Goal: Information Seeking & Learning: Understand process/instructions

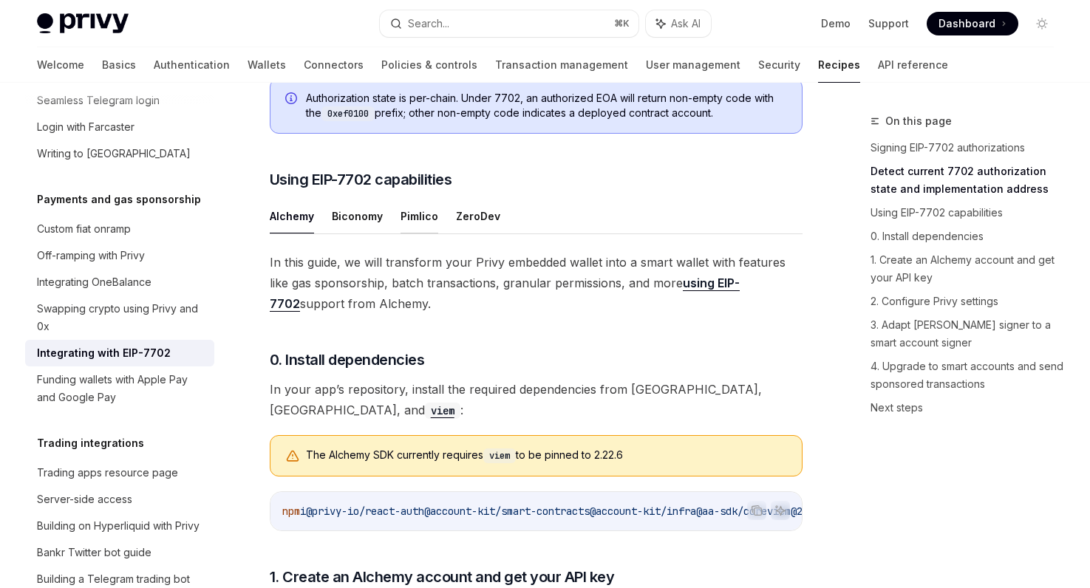
scroll to position [948, 0]
click at [456, 234] on button "ZeroDev" at bounding box center [478, 216] width 44 height 35
type textarea "*"
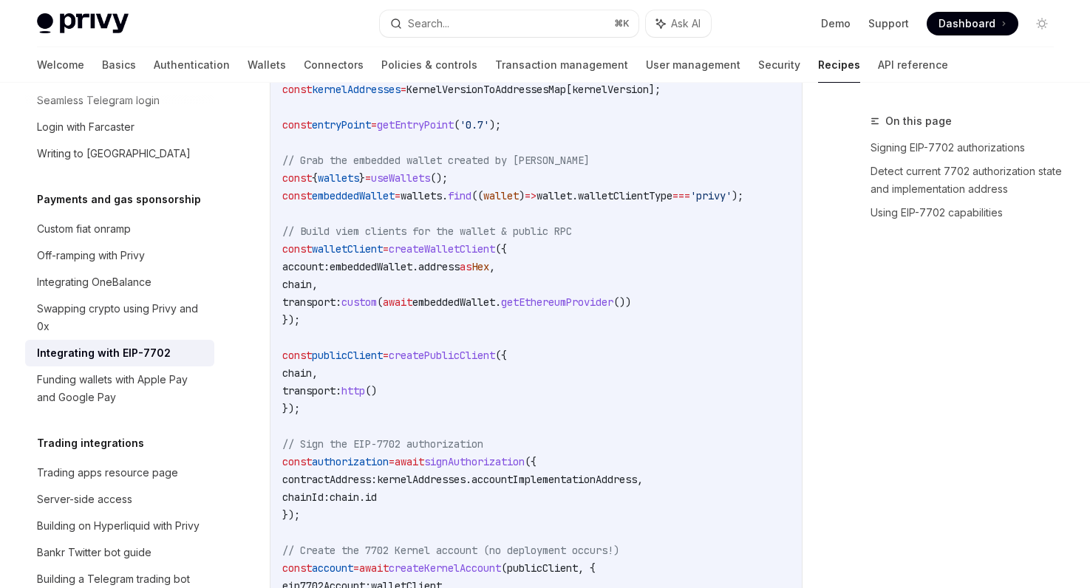
scroll to position [2281, 0]
click at [409, 268] on span "embeddedWallet" at bounding box center [370, 265] width 83 height 13
click at [459, 270] on span "address" at bounding box center [438, 265] width 41 height 13
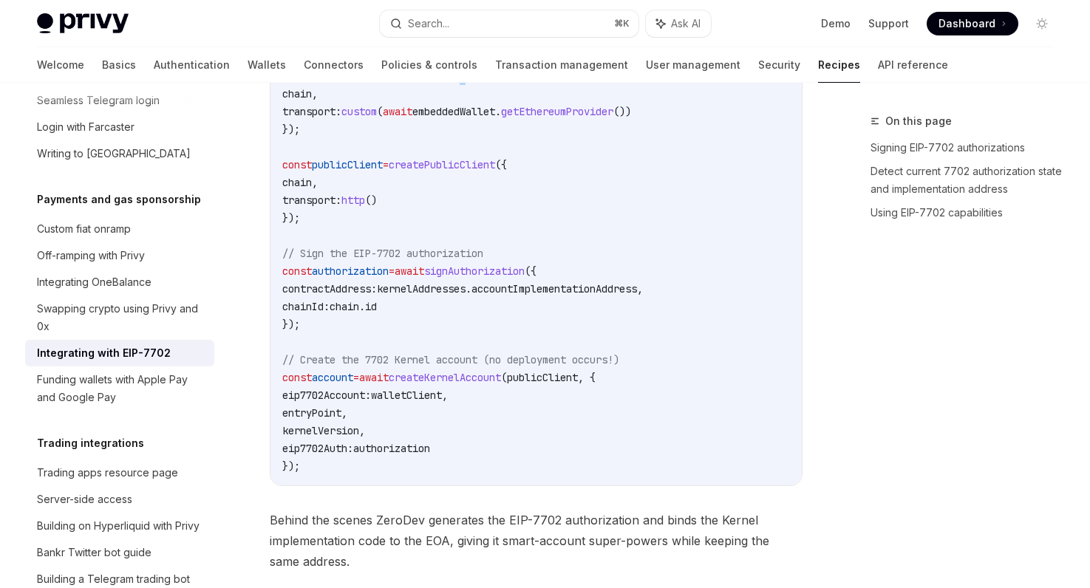
scroll to position [2472, 0]
click at [453, 377] on span "createKernelAccount" at bounding box center [445, 375] width 112 height 13
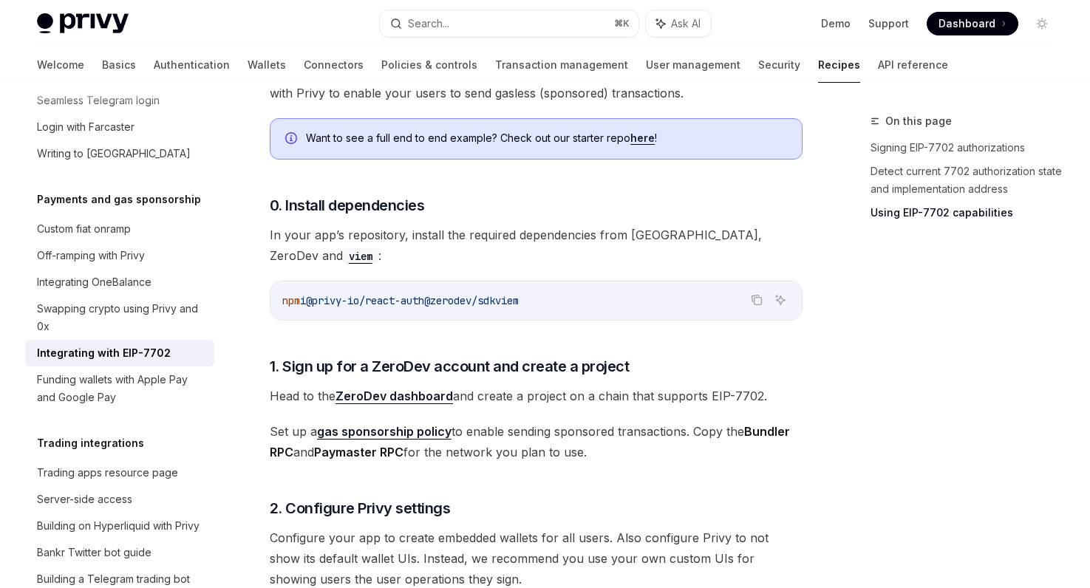
scroll to position [1103, 0]
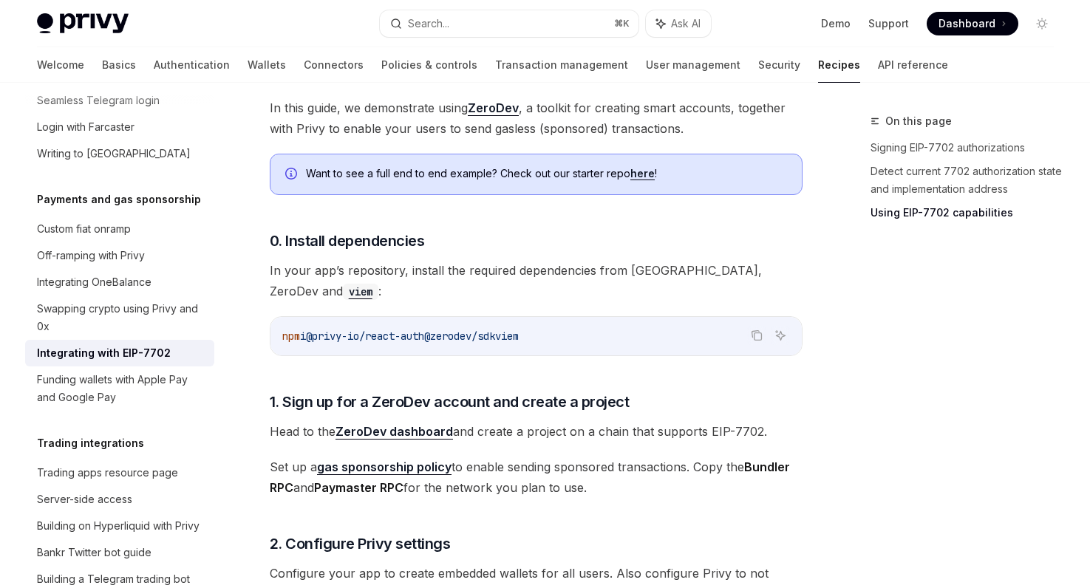
click at [462, 351] on div "npm i @privy-io/react-auth @zerodev/sdk viem" at bounding box center [535, 336] width 531 height 38
copy span "@zerodev/sdk"
drag, startPoint x: 449, startPoint y: 341, endPoint x: 523, endPoint y: 341, distance: 73.9
click at [495, 341] on span "@zerodev/sdk" at bounding box center [459, 335] width 71 height 13
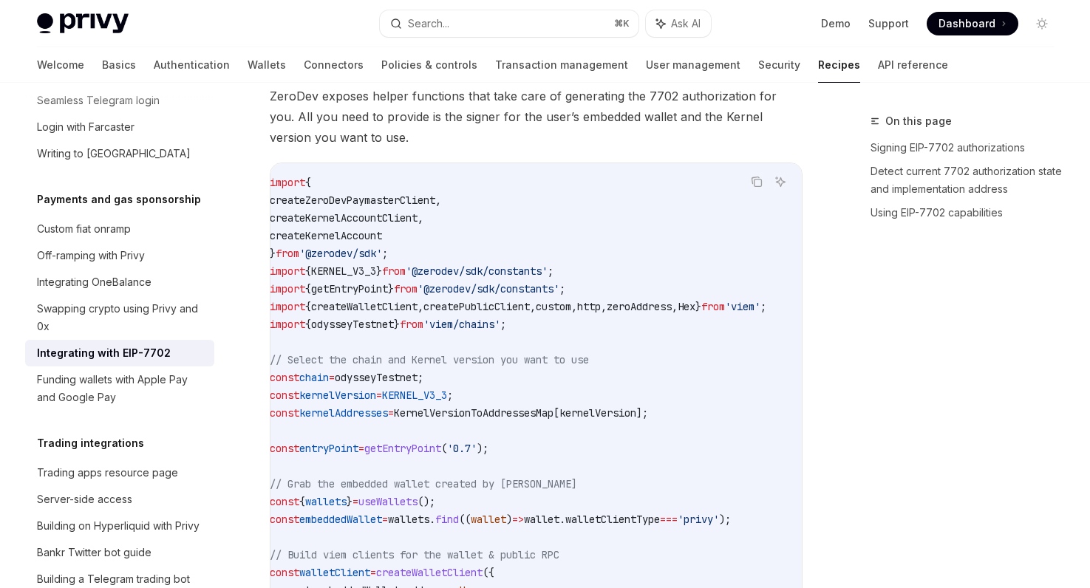
scroll to position [0, 0]
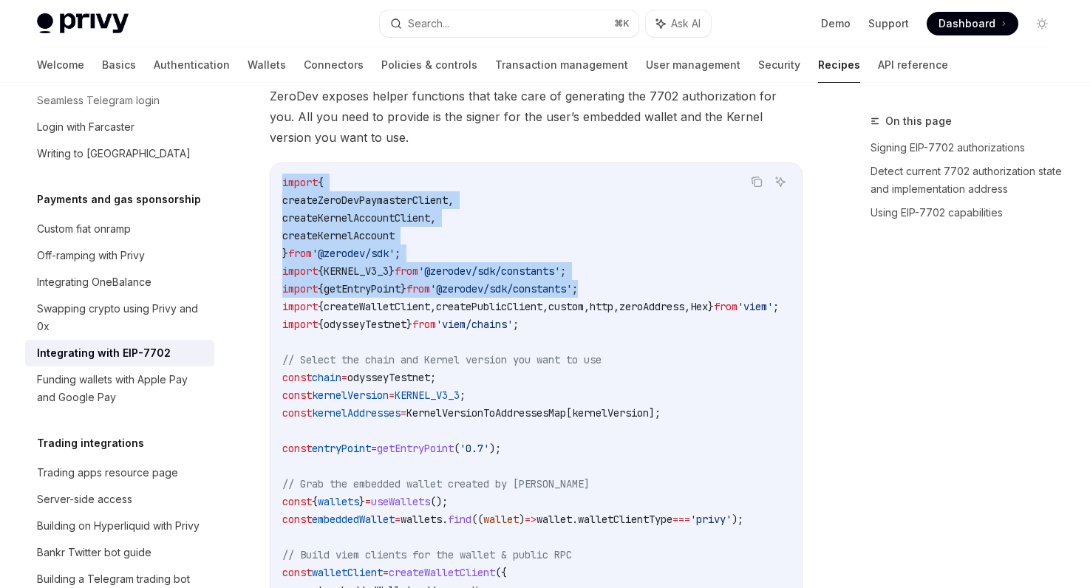
drag, startPoint x: 619, startPoint y: 290, endPoint x: 261, endPoint y: 182, distance: 374.1
click at [261, 183] on div "Payments and gas sponsorship Integrating with EIP-7702 OpenAI Open in ChatGPT O…" at bounding box center [398, 258] width 816 height 4205
copy code "import { createZeroDevPaymasterClient , createKernelAccountClient , createKerne…"
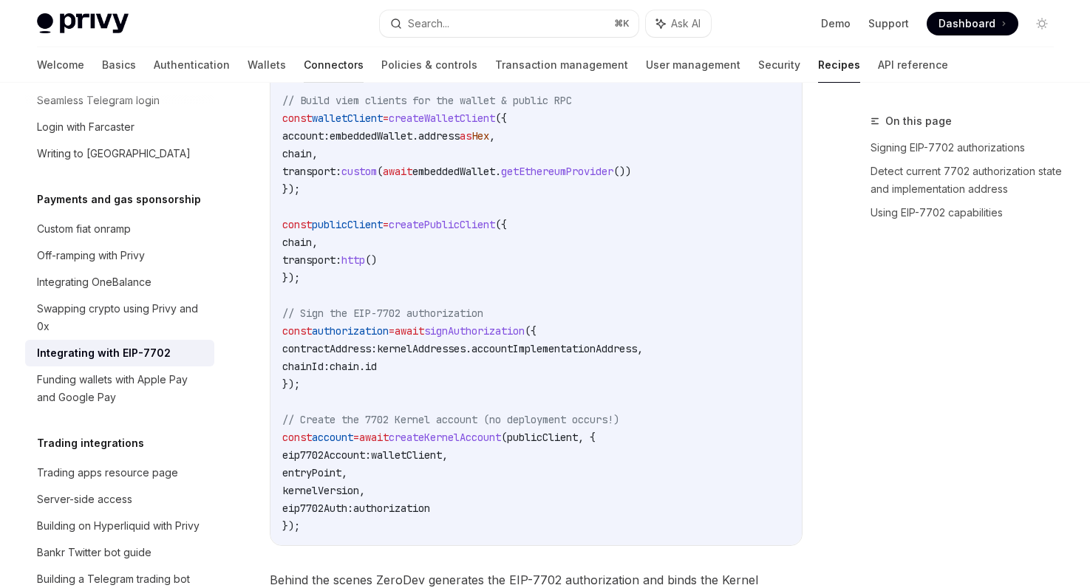
scroll to position [2408, 0]
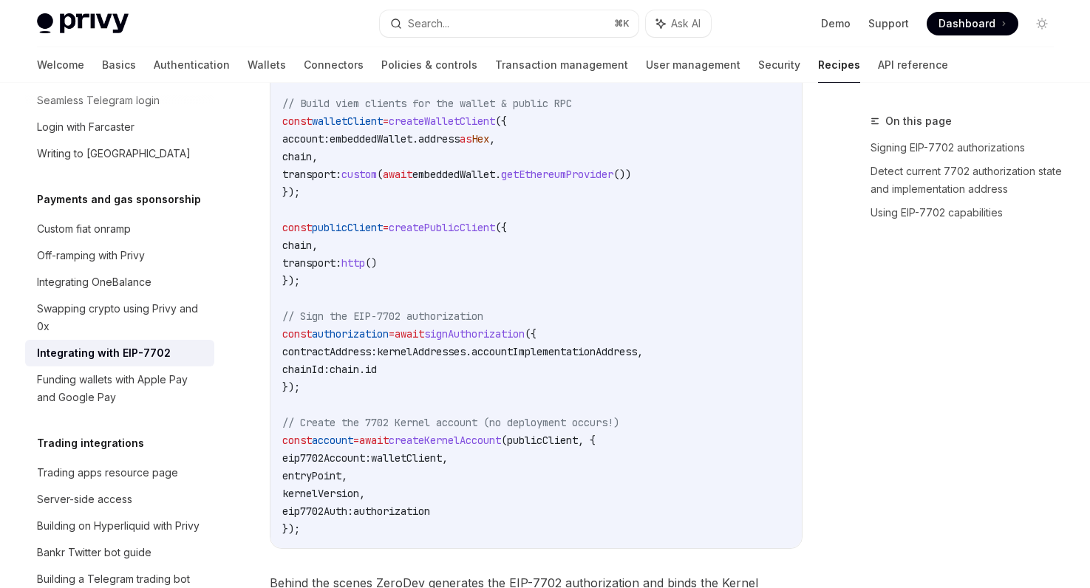
click at [364, 298] on code "import { createZeroDevPaymasterClient , createKernelAccountClient , createKerne…" at bounding box center [548, 130] width 532 height 816
drag, startPoint x: 363, startPoint y: 298, endPoint x: 319, endPoint y: 270, distance: 51.4
click at [318, 270] on code "import { createZeroDevPaymasterClient , createKernelAccountClient , createKerne…" at bounding box center [548, 130] width 532 height 816
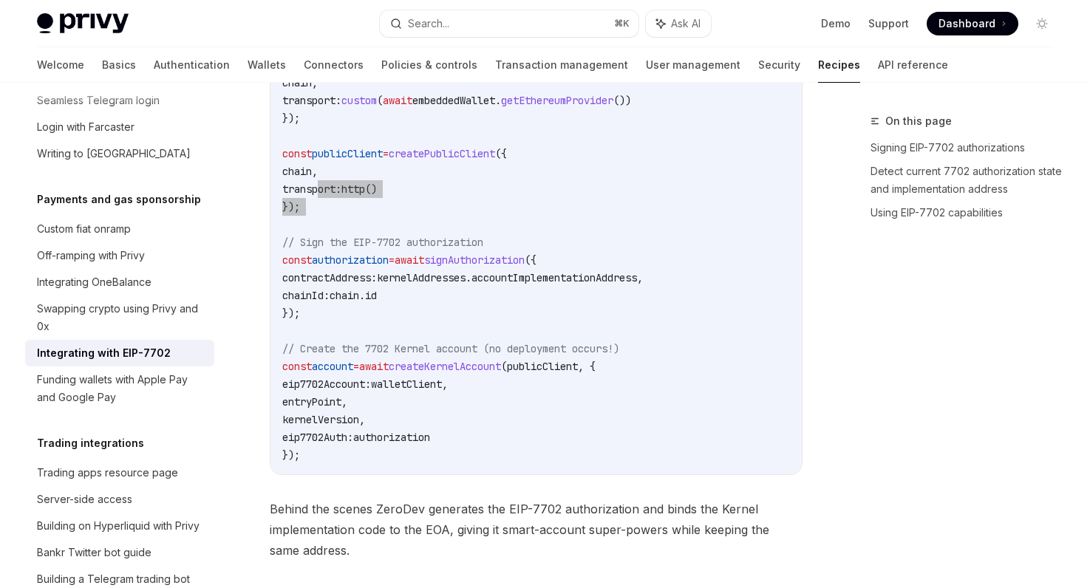
scroll to position [2486, 0]
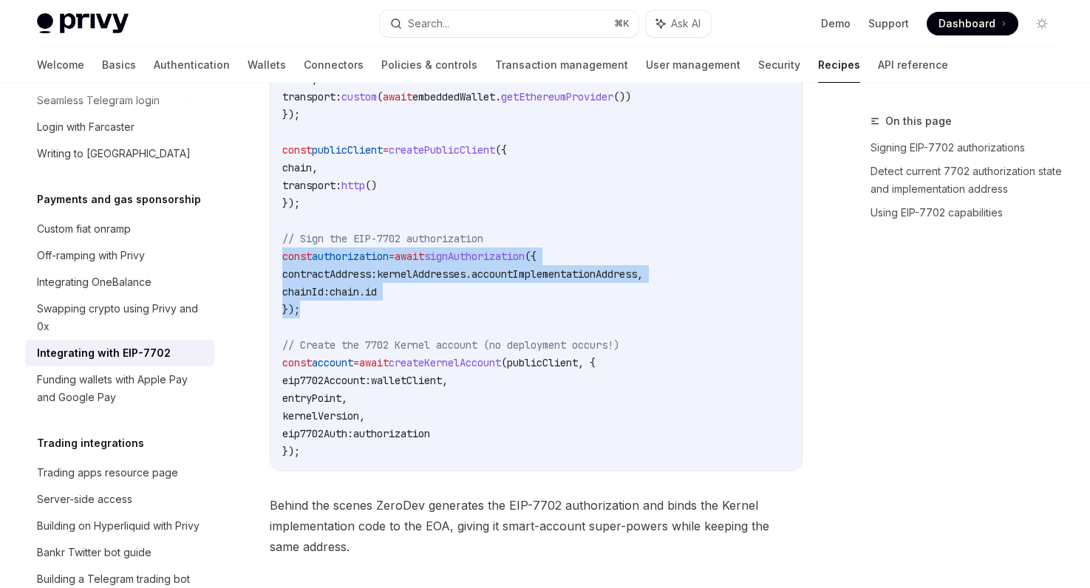
drag, startPoint x: 349, startPoint y: 314, endPoint x: 279, endPoint y: 261, distance: 87.6
click at [279, 261] on div "import { createZeroDevPaymasterClient , createKernelAccountClient , createKerne…" at bounding box center [535, 52] width 531 height 836
copy code "const authorization = await signAuthorization ({ contractAddress: kernelAddress…"
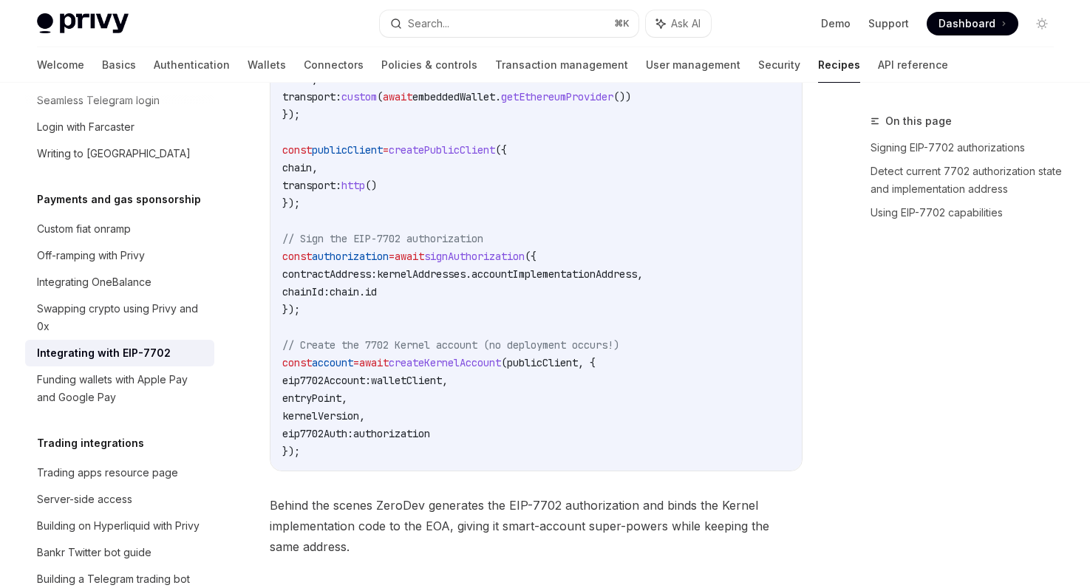
click at [389, 365] on span "await" at bounding box center [374, 362] width 30 height 13
drag, startPoint x: 399, startPoint y: 280, endPoint x: 671, endPoint y: 276, distance: 271.9
click at [643, 276] on span "contractAddress: kernelAddresses . accountImplementationAddress ," at bounding box center [462, 273] width 360 height 13
copy span "kernelAddresses . accountImplementationAddress"
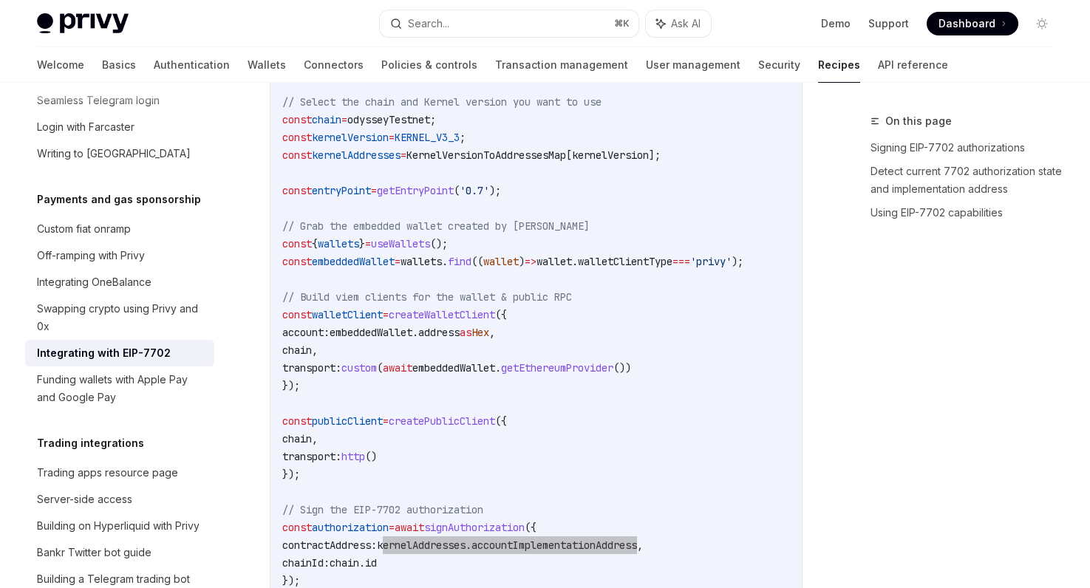
scroll to position [2217, 0]
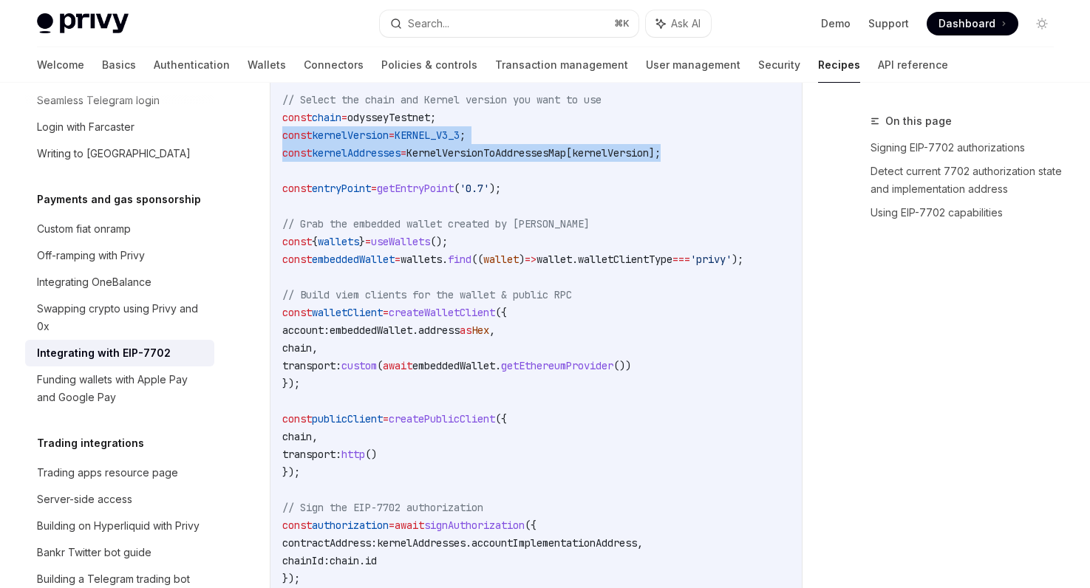
drag, startPoint x: 695, startPoint y: 158, endPoint x: 248, endPoint y: 135, distance: 447.5
copy code "const kernelVersion = KERNEL_V3_3 ; const kernelAddresses = KernelVersionToAddr…"
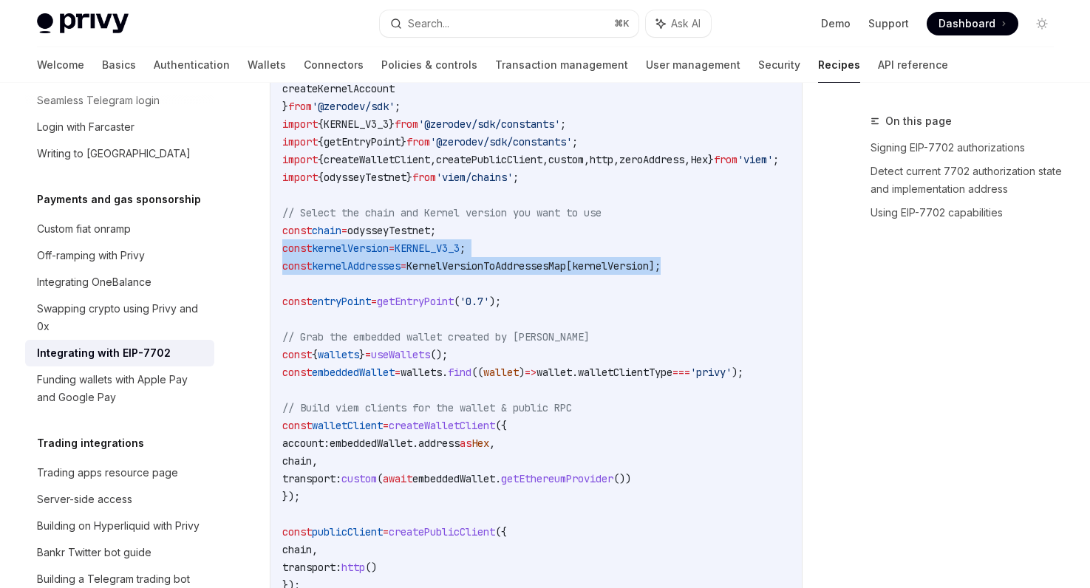
scroll to position [2065, 0]
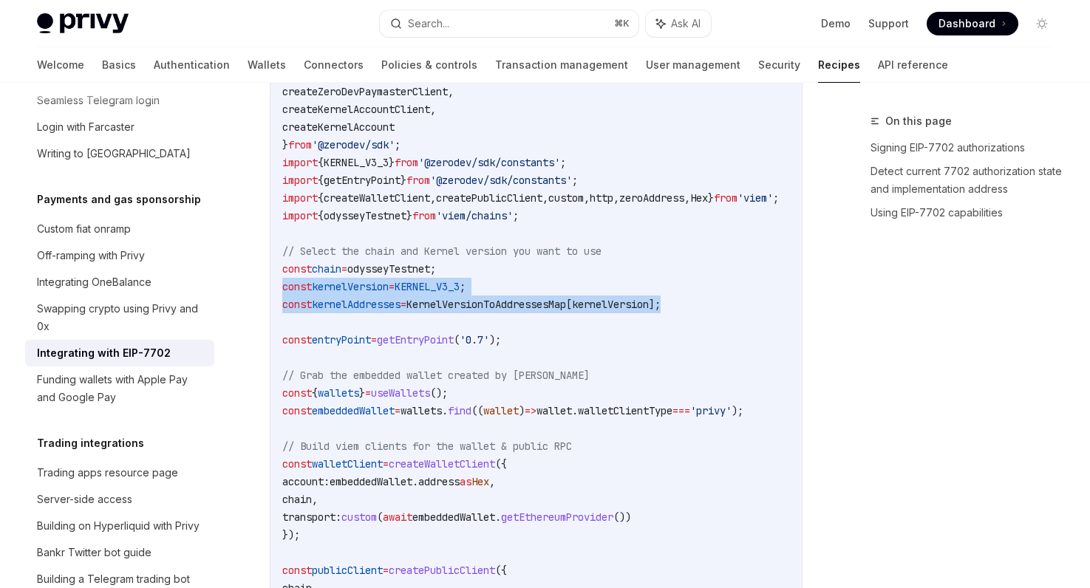
copy code "const kernelVersion = KERNEL_V3_3 ; const kernelAddresses = KernelVersionToAddr…"
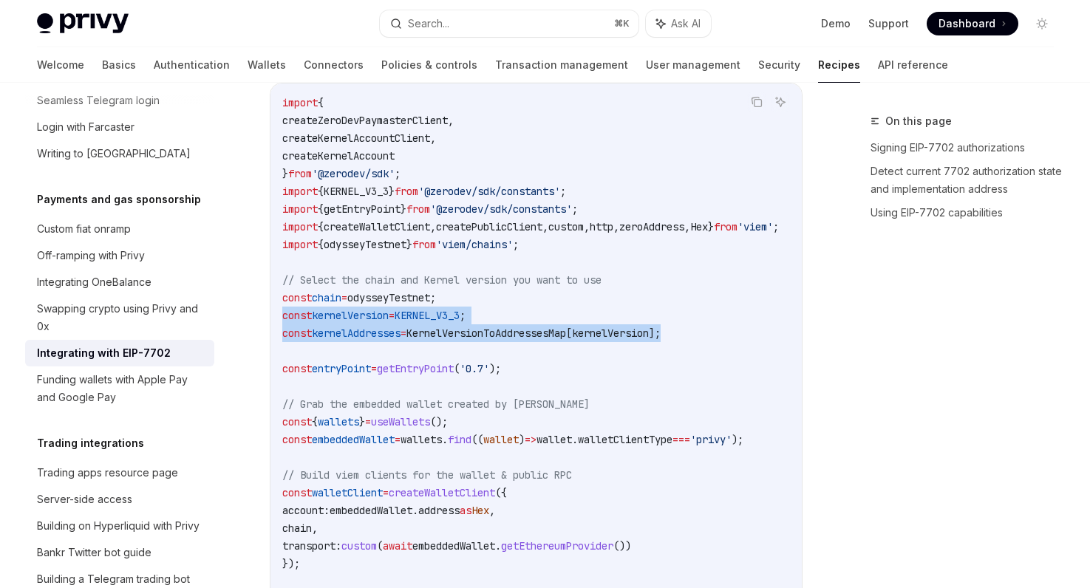
scroll to position [2038, 0]
copy code "const kernelVersion = KERNEL_V3_3 ; const kernelAddresses = KernelVersionToAddr…"
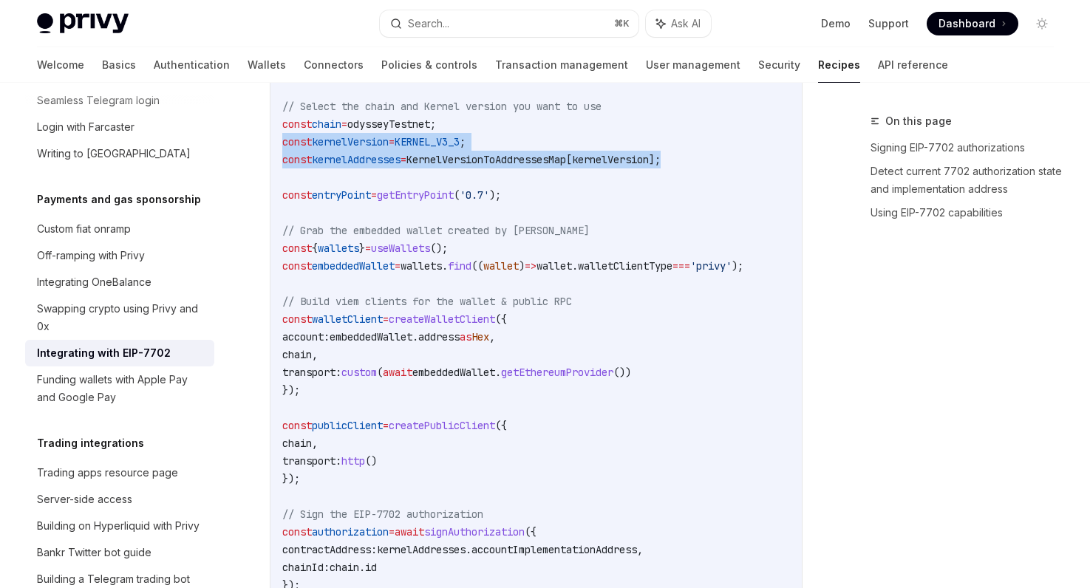
scroll to position [2207, 0]
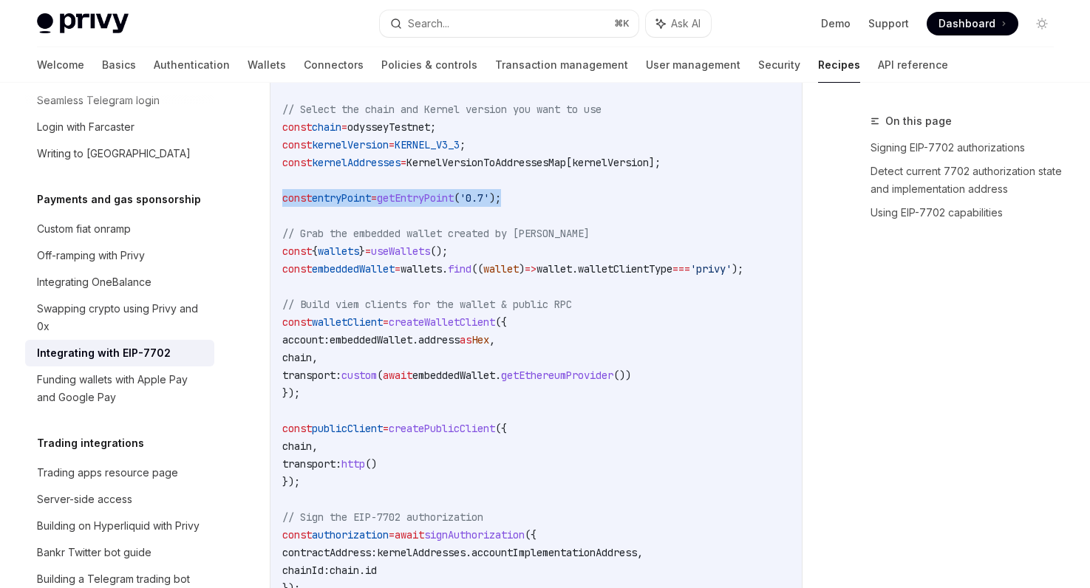
drag, startPoint x: 538, startPoint y: 199, endPoint x: 258, endPoint y: 199, distance: 280.7
click at [258, 199] on div "Payments and gas sponsorship Integrating with EIP-7702 OpenAI Open in ChatGPT O…" at bounding box center [398, 7] width 816 height 4205
click at [367, 202] on span "entryPoint" at bounding box center [341, 197] width 59 height 13
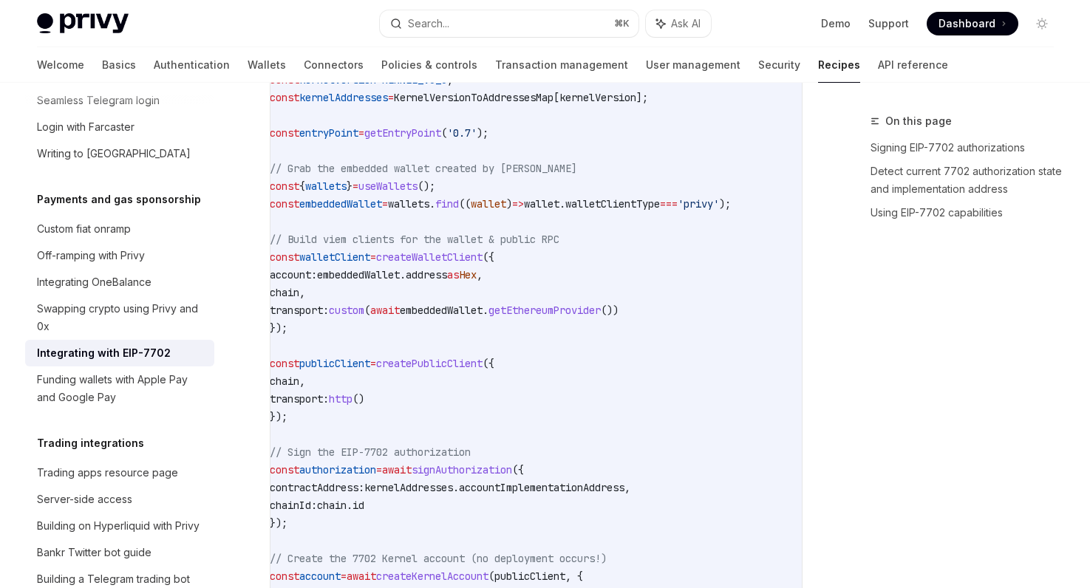
scroll to position [0, 0]
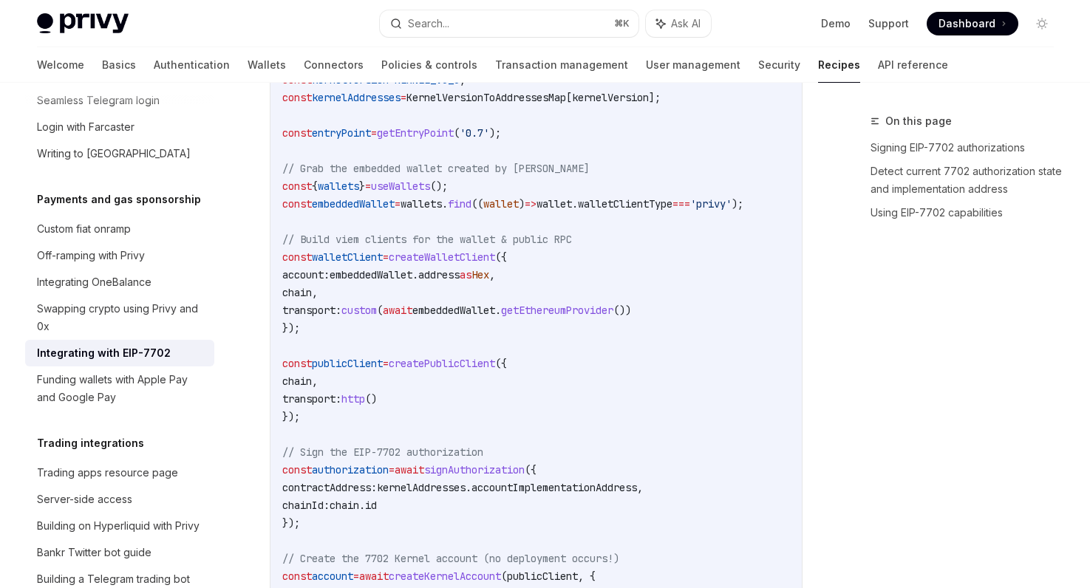
click at [350, 149] on code "import { createZeroDevPaymasterClient , createKernelAccountClient , createKerne…" at bounding box center [548, 266] width 532 height 816
click at [346, 133] on span "entryPoint" at bounding box center [341, 132] width 59 height 13
click at [346, 132] on span "entryPoint" at bounding box center [341, 132] width 59 height 13
copy span "entryPoint"
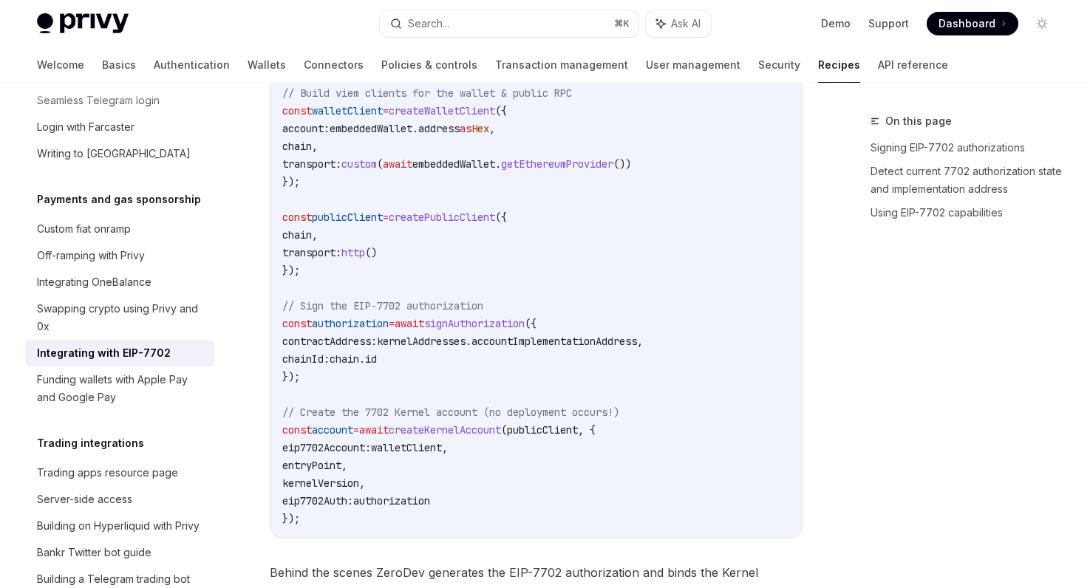
scroll to position [2456, 0]
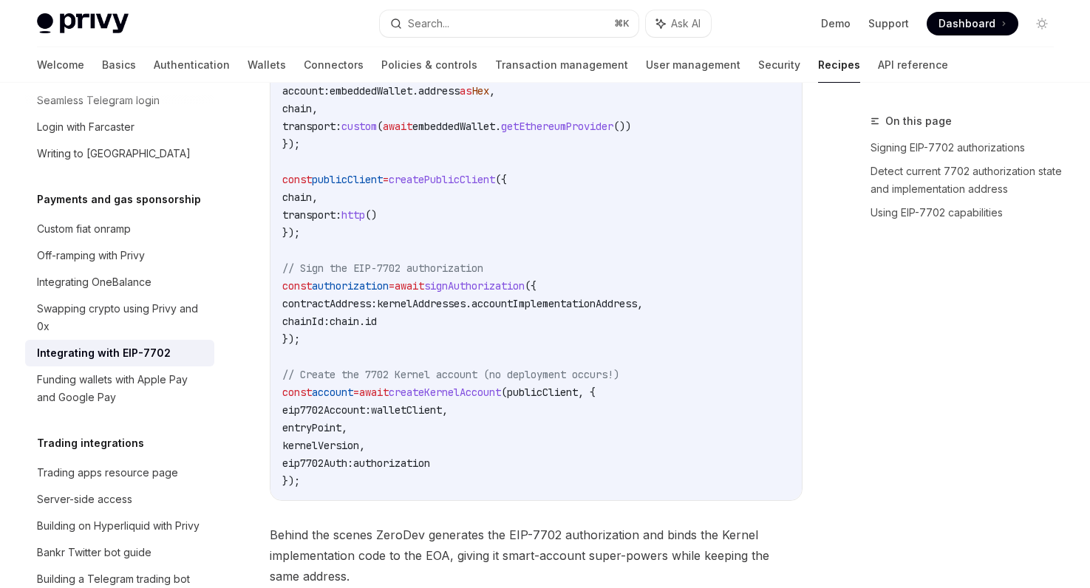
click at [304, 496] on div "import { createZeroDevPaymasterClient , createKernelAccountClient , createKerne…" at bounding box center [535, 82] width 531 height 836
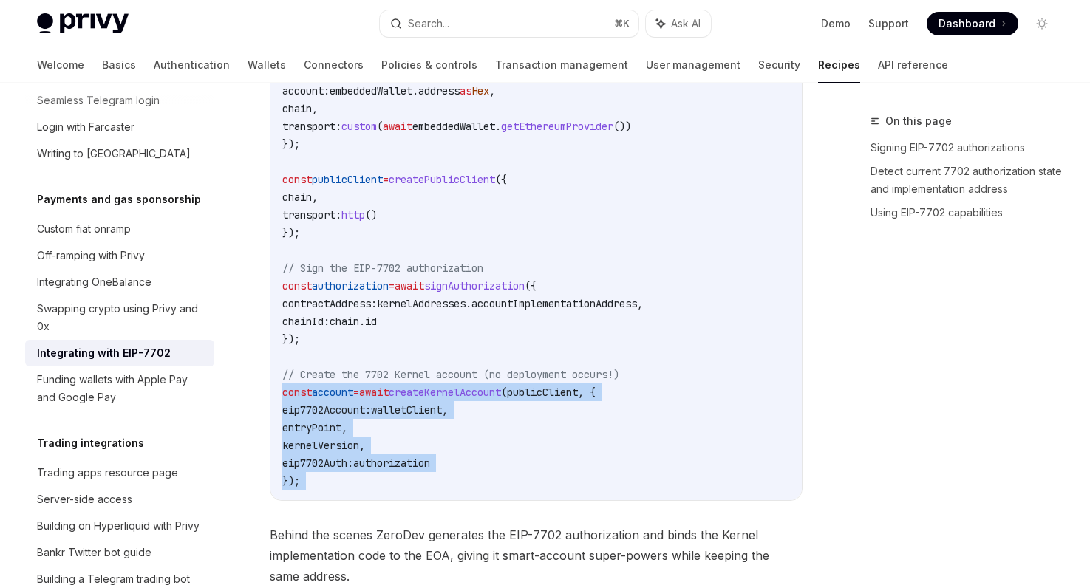
drag, startPoint x: 304, startPoint y: 496, endPoint x: 275, endPoint y: 397, distance: 104.0
click at [275, 397] on div "import { createZeroDevPaymasterClient , createKernelAccountClient , createKerne…" at bounding box center [535, 82] width 531 height 836
copy code "const account = await createKernelAccount ( publicClient , { eip7702Account: wa…"
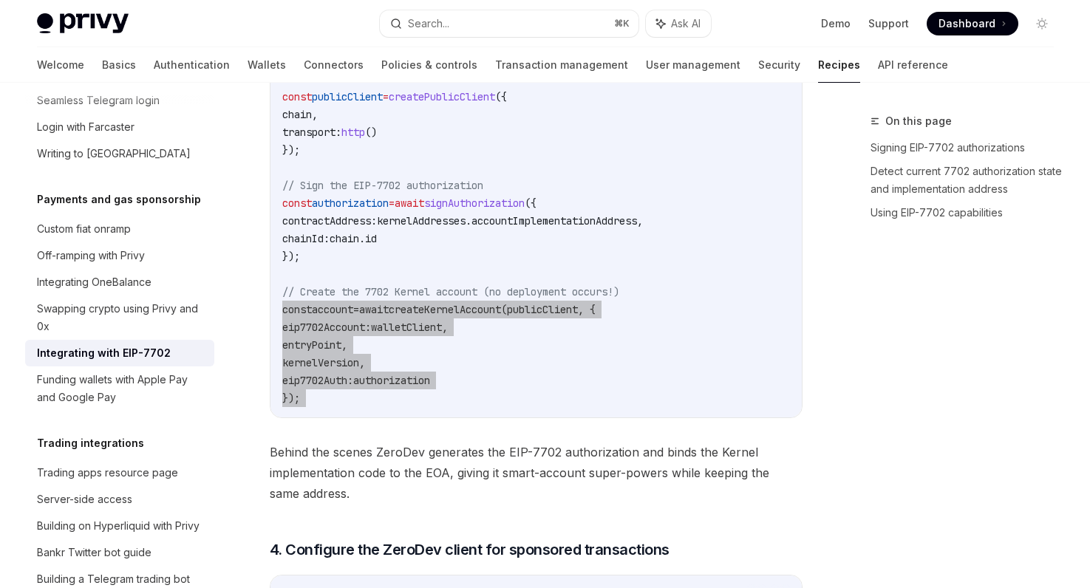
scroll to position [2544, 0]
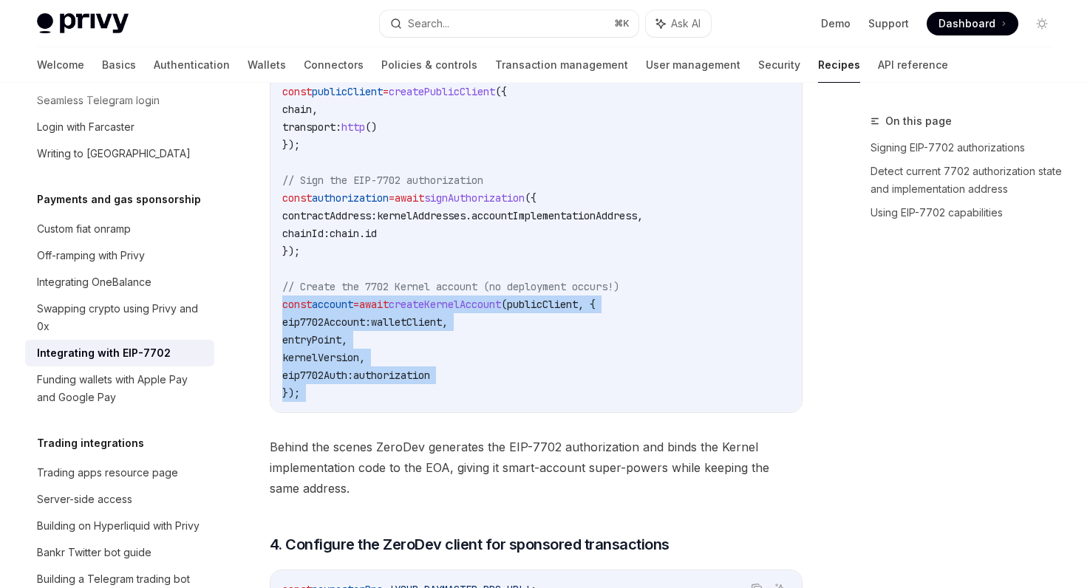
drag, startPoint x: 360, startPoint y: 405, endPoint x: 276, endPoint y: 311, distance: 126.1
copy code "const account = await createKernelAccount ( publicClient , { eip7702Account: wa…"
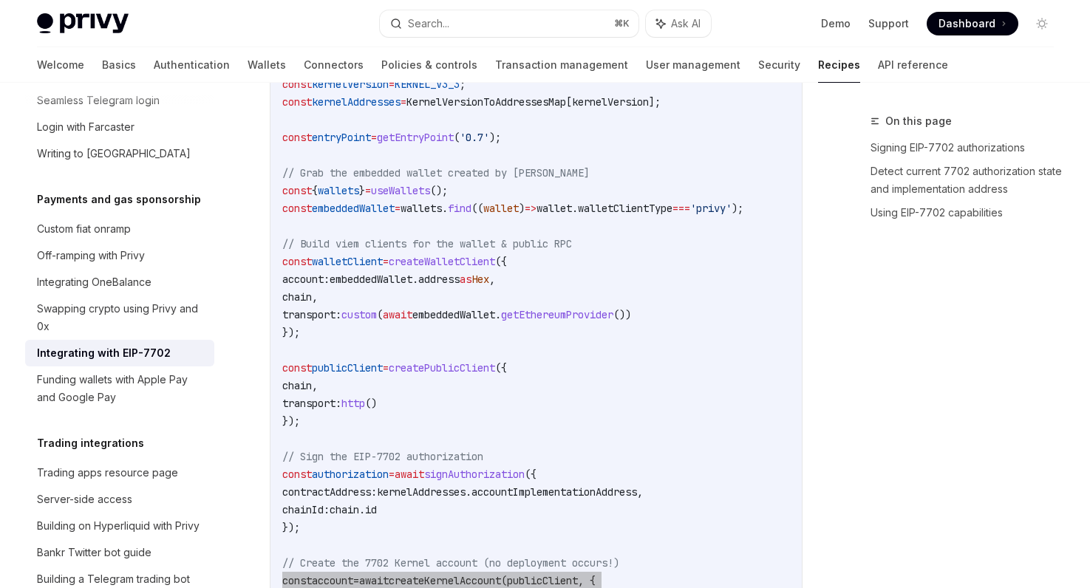
scroll to position [2243, 0]
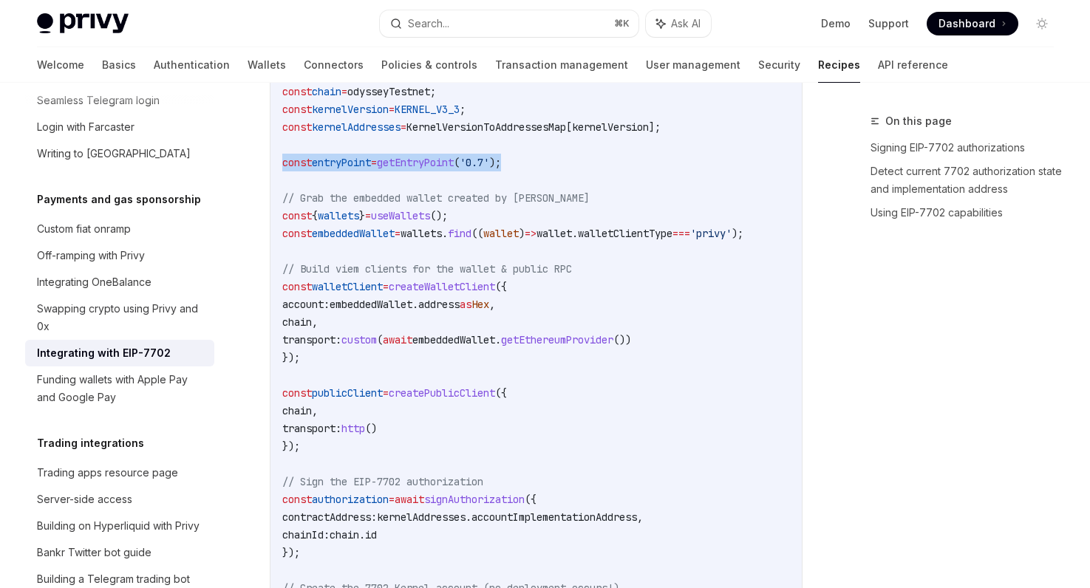
drag, startPoint x: 541, startPoint y: 166, endPoint x: 247, endPoint y: 166, distance: 294.0
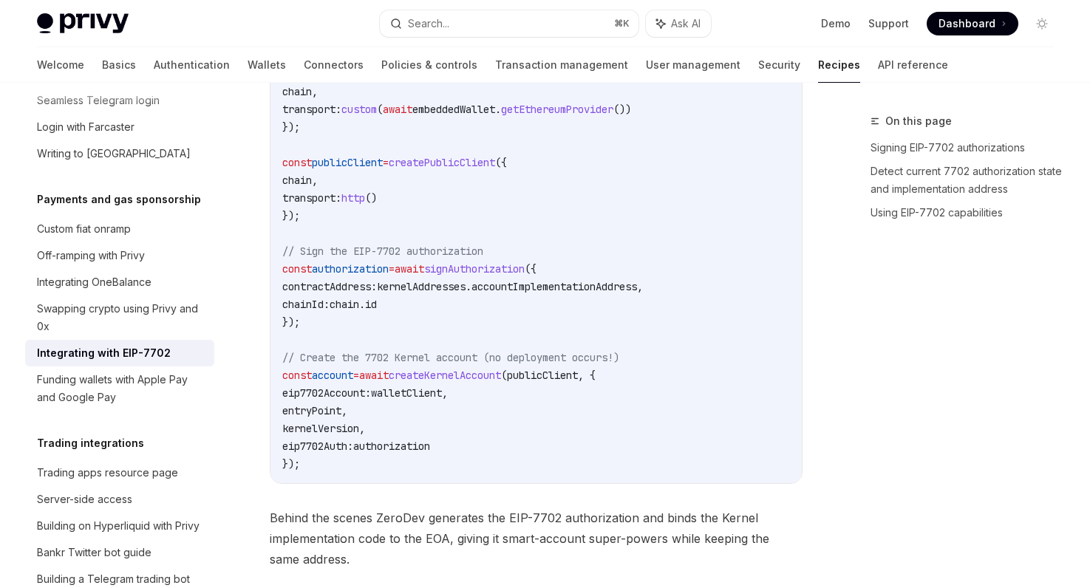
scroll to position [2484, 0]
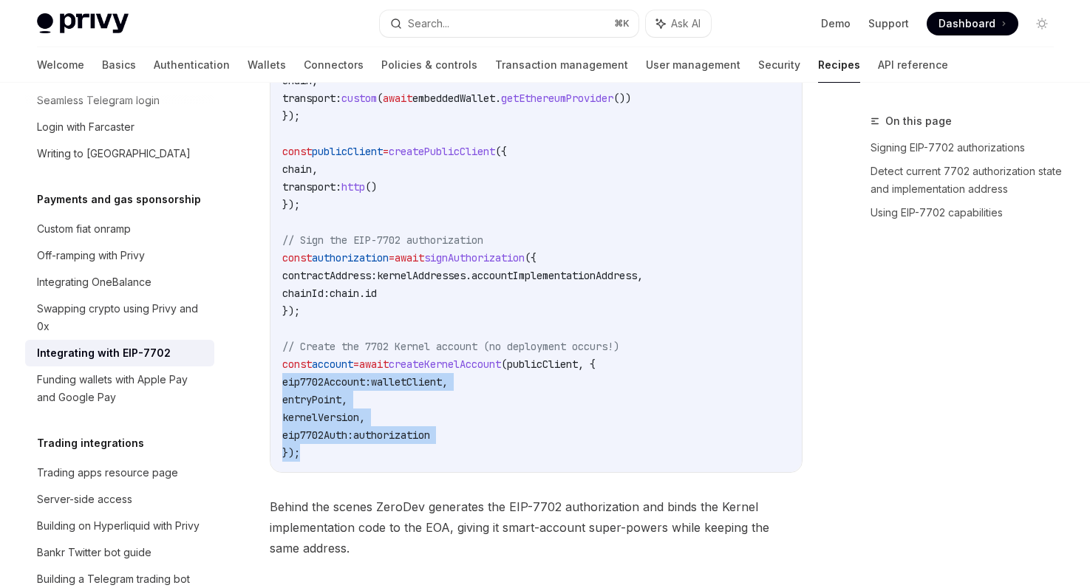
drag, startPoint x: 326, startPoint y: 464, endPoint x: 277, endPoint y: 383, distance: 94.5
click at [277, 383] on div "import { createZeroDevPaymasterClient , createKernelAccountClient , createKerne…" at bounding box center [535, 54] width 531 height 836
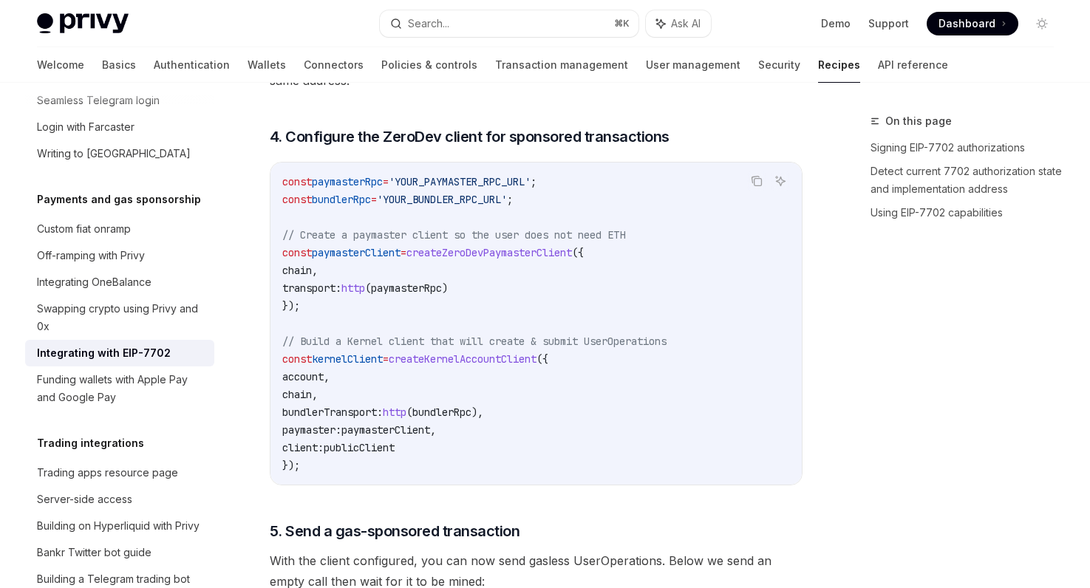
scroll to position [2953, 0]
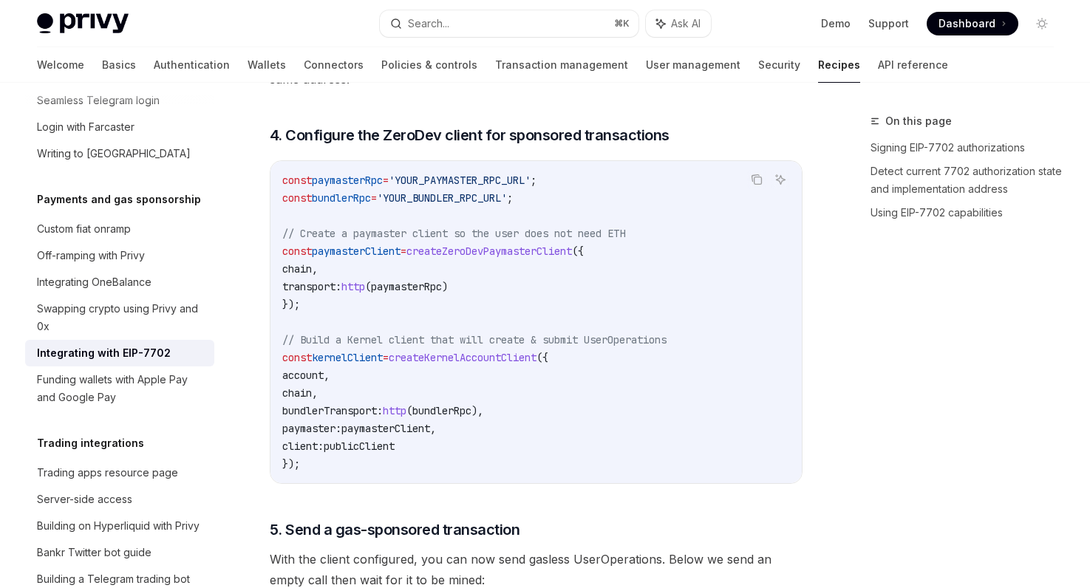
click at [304, 431] on code "const paymasterRpc = 'YOUR_PAYMASTER_RPC_URL' ; const bundlerRpc = 'YOUR_BUNDLE…" at bounding box center [535, 321] width 507 height 301
drag, startPoint x: 286, startPoint y: 437, endPoint x: 499, endPoint y: 451, distance: 213.9
click at [500, 451] on code "const paymasterRpc = 'YOUR_PAYMASTER_RPC_URL' ; const bundlerRpc = 'YOUR_BUNDLE…" at bounding box center [535, 321] width 507 height 301
click at [513, 258] on span "createZeroDevPaymasterClient" at bounding box center [488, 251] width 165 height 13
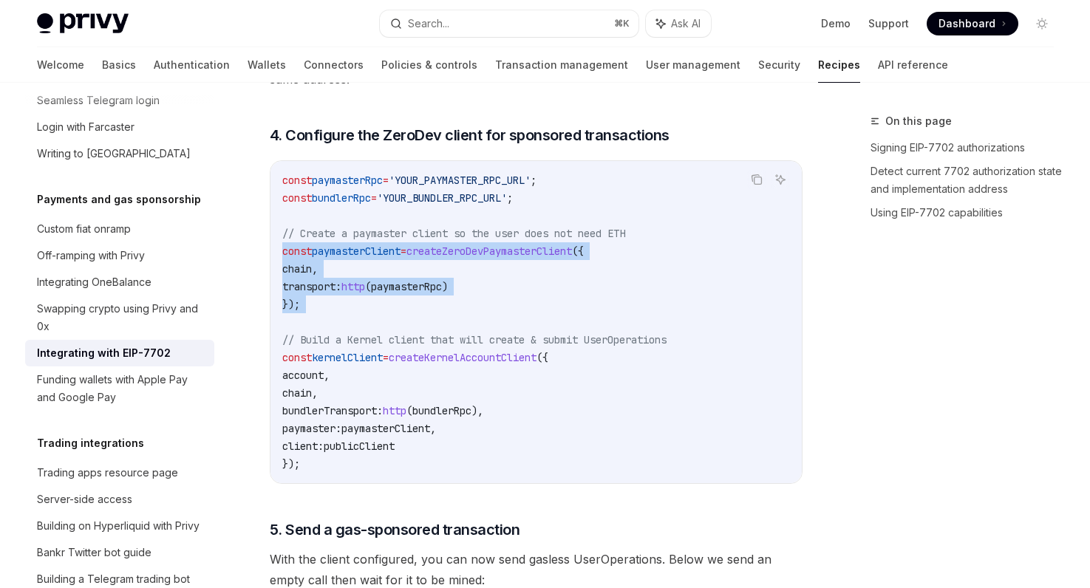
drag, startPoint x: 344, startPoint y: 326, endPoint x: 276, endPoint y: 264, distance: 91.5
click at [276, 264] on div "const paymasterRpc = 'YOUR_PAYMASTER_RPC_URL' ; const bundlerRpc = 'YOUR_BUNDLE…" at bounding box center [535, 322] width 531 height 322
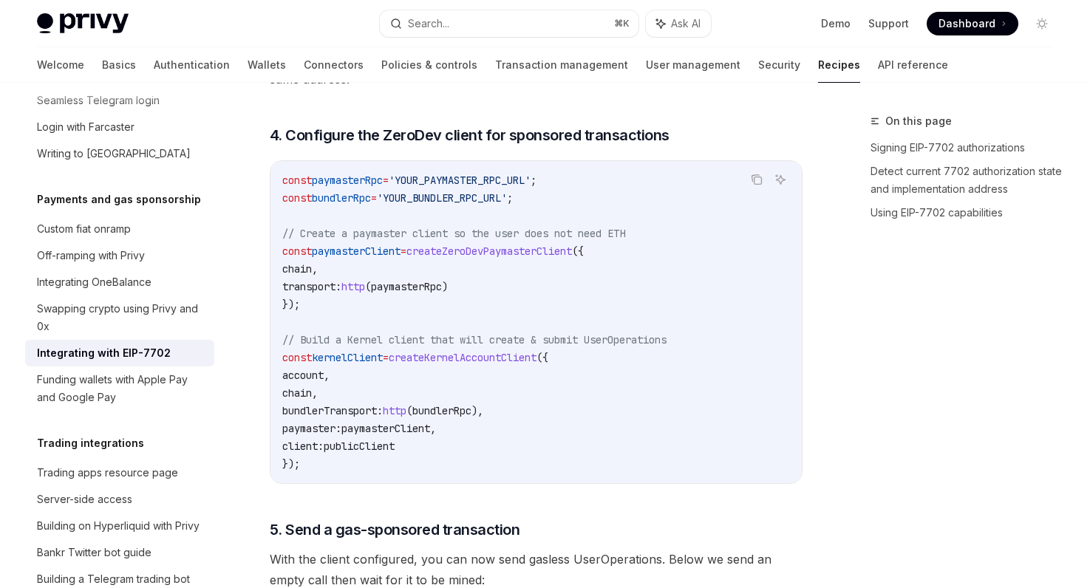
click at [310, 319] on code "const paymasterRpc = 'YOUR_PAYMASTER_RPC_URL' ; const bundlerRpc = 'YOUR_BUNDLE…" at bounding box center [535, 321] width 507 height 301
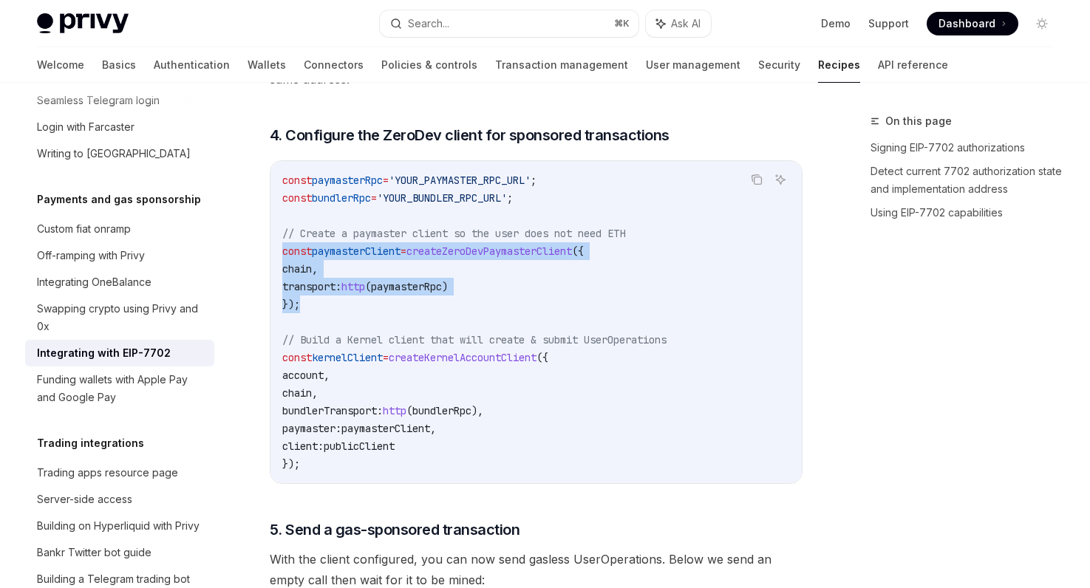
drag, startPoint x: 318, startPoint y: 317, endPoint x: 276, endPoint y: 265, distance: 66.2
click at [276, 265] on div "const paymasterRpc = 'YOUR_PAYMASTER_RPC_URL' ; const bundlerRpc = 'YOUR_BUNDLE…" at bounding box center [535, 322] width 531 height 322
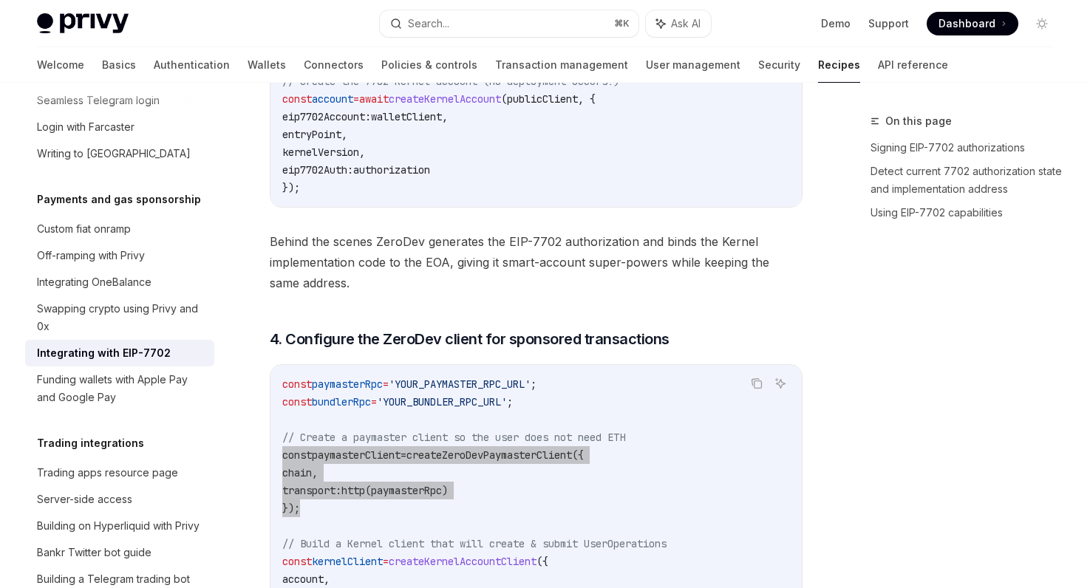
scroll to position [2768, 0]
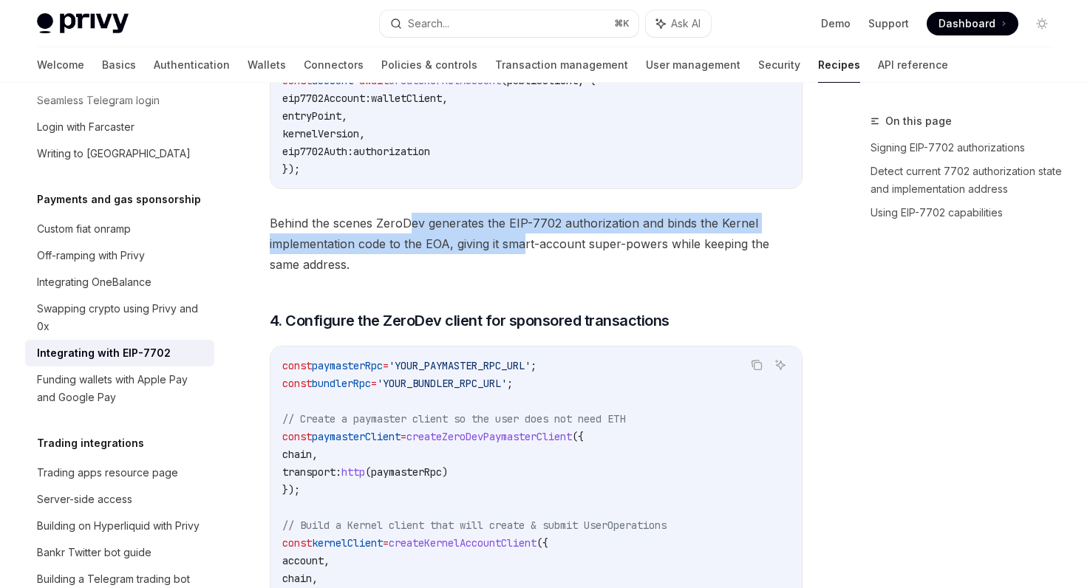
drag, startPoint x: 522, startPoint y: 264, endPoint x: 408, endPoint y: 230, distance: 119.2
click at [411, 230] on span "Behind the scenes ZeroDev generates the EIP-7702 authorization and binds the Ke…" at bounding box center [536, 244] width 533 height 62
click at [408, 230] on span "Behind the scenes ZeroDev generates the EIP-7702 authorization and binds the Ke…" at bounding box center [536, 244] width 533 height 62
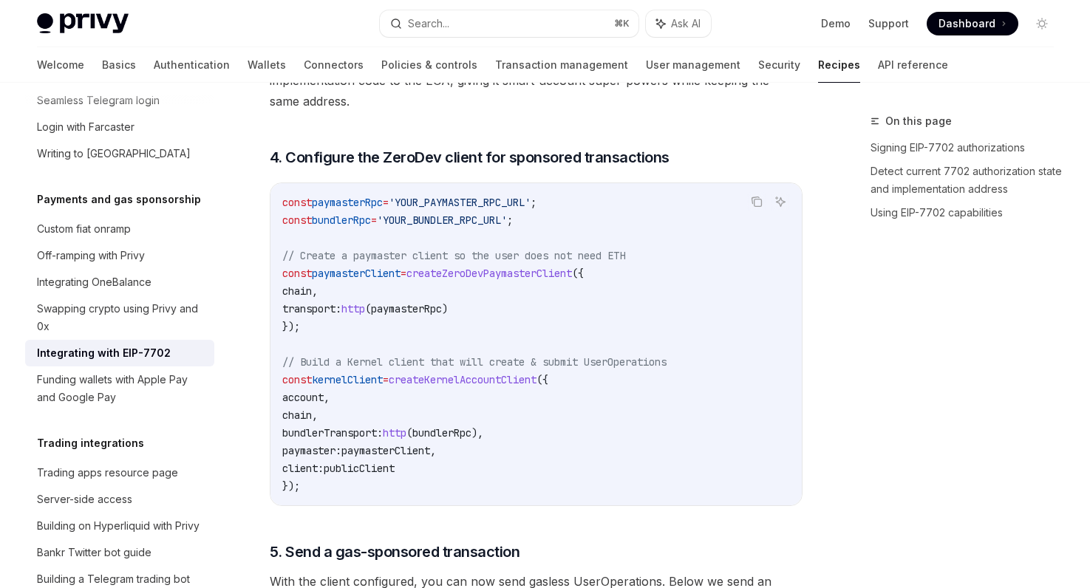
scroll to position [2945, 0]
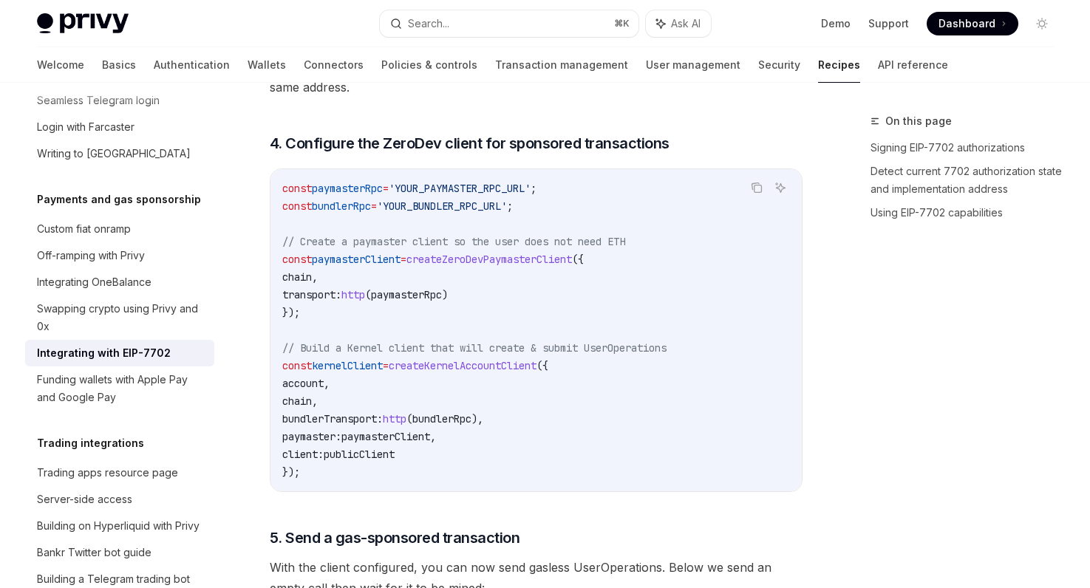
click at [618, 203] on code "const paymasterRpc = 'YOUR_PAYMASTER_RPC_URL' ; const bundlerRpc = 'YOUR_BUNDLE…" at bounding box center [535, 329] width 507 height 301
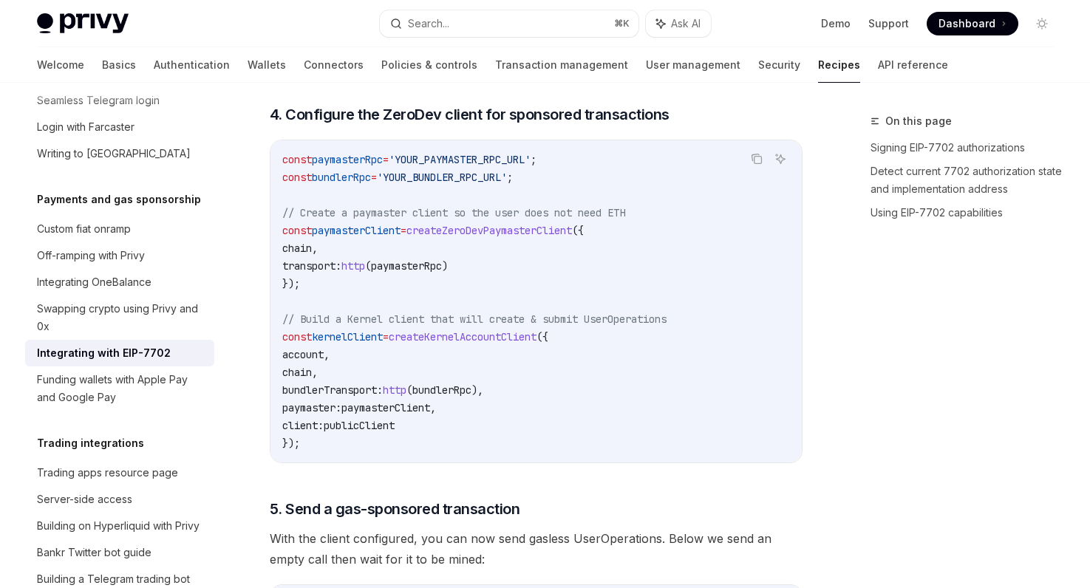
scroll to position [2985, 0]
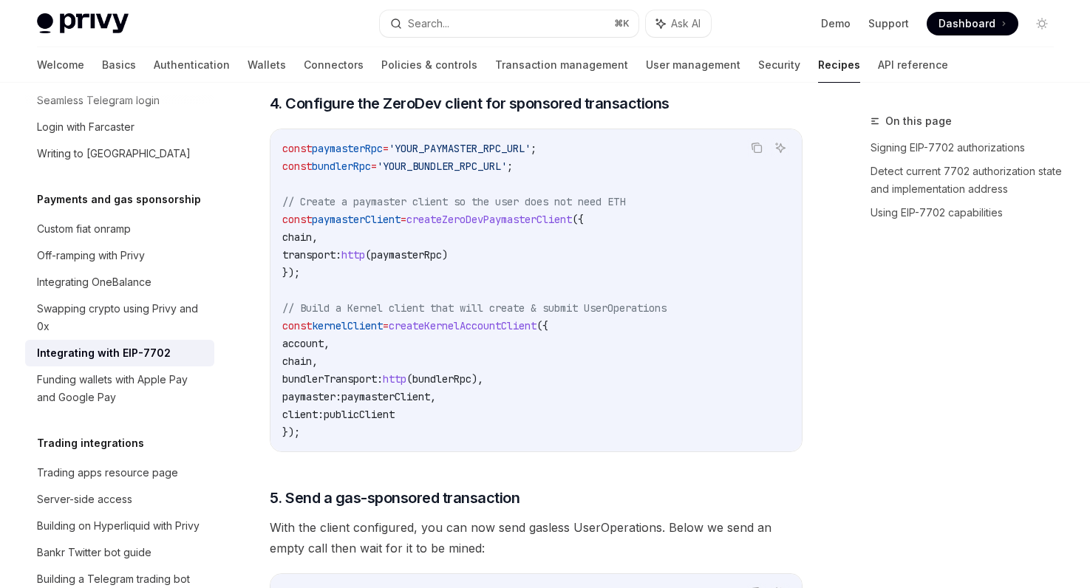
click at [319, 451] on div "const paymasterRpc = 'YOUR_PAYMASTER_RPC_URL' ; const bundlerRpc = 'YOUR_BUNDLE…" at bounding box center [535, 290] width 531 height 322
click at [342, 281] on code "const paymasterRpc = 'YOUR_PAYMASTER_RPC_URL' ; const bundlerRpc = 'YOUR_BUNDLE…" at bounding box center [535, 290] width 507 height 301
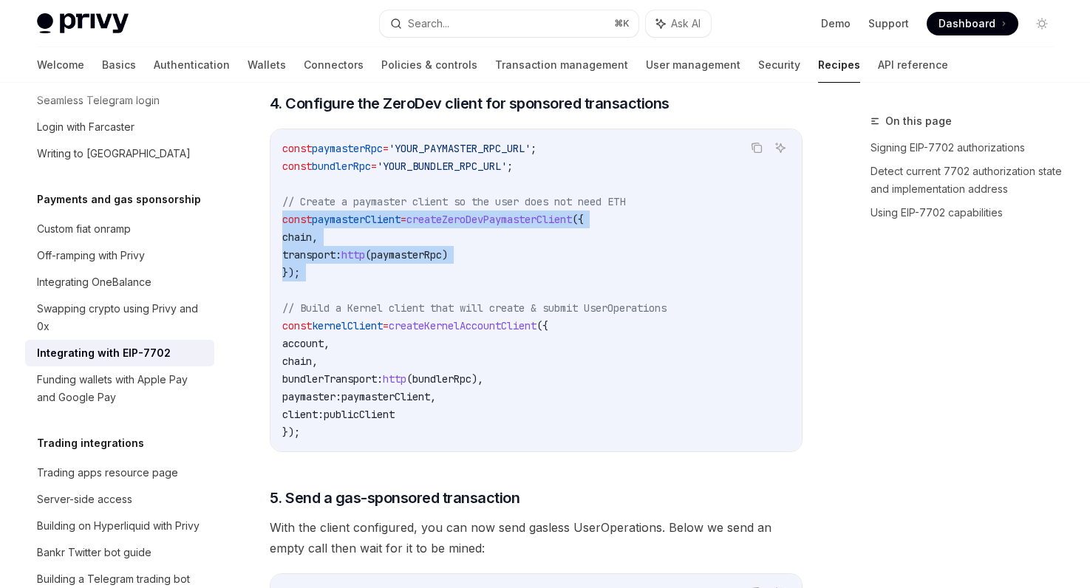
drag, startPoint x: 341, startPoint y: 281, endPoint x: 276, endPoint y: 228, distance: 83.4
click at [276, 228] on div "const paymasterRpc = 'YOUR_PAYMASTER_RPC_URL' ; const bundlerRpc = 'YOUR_BUNDLE…" at bounding box center [535, 290] width 531 height 322
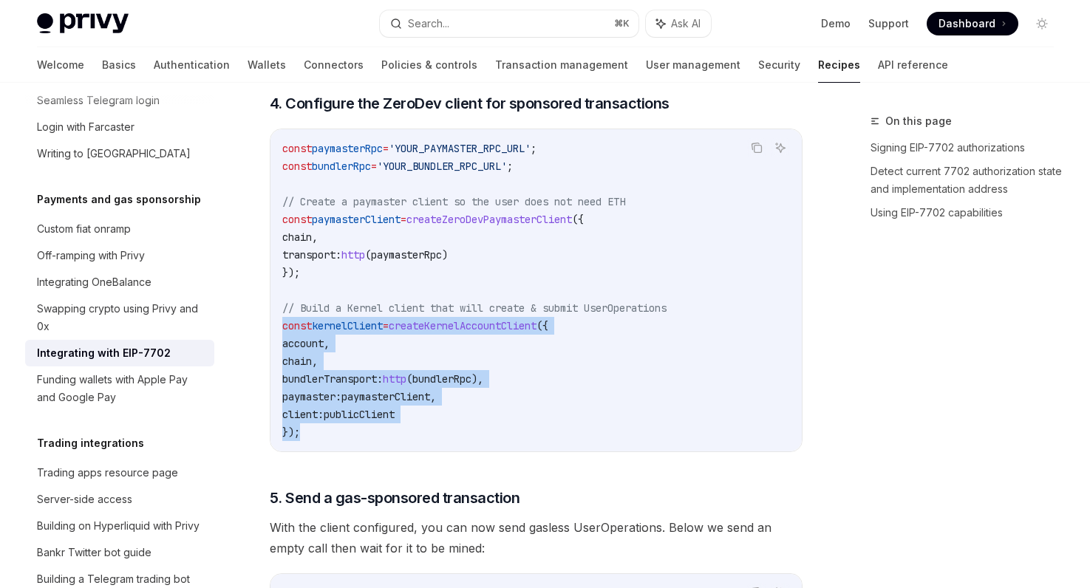
drag, startPoint x: 312, startPoint y: 453, endPoint x: 273, endPoint y: 343, distance: 116.8
click at [273, 343] on div "const paymasterRpc = 'YOUR_PAYMASTER_RPC_URL' ; const bundlerRpc = 'YOUR_BUNDLE…" at bounding box center [535, 290] width 531 height 322
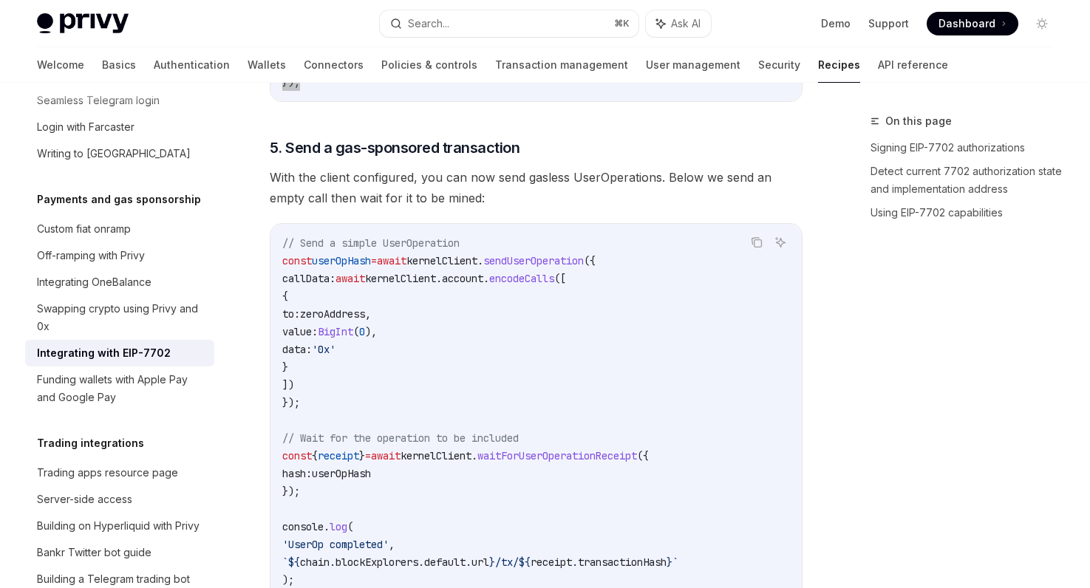
scroll to position [3339, 0]
